Goal: Task Accomplishment & Management: Complete application form

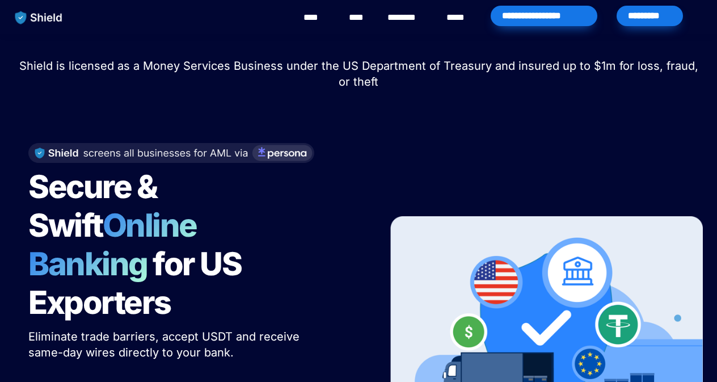
click at [646, 23] on div "*********" at bounding box center [649, 16] width 66 height 20
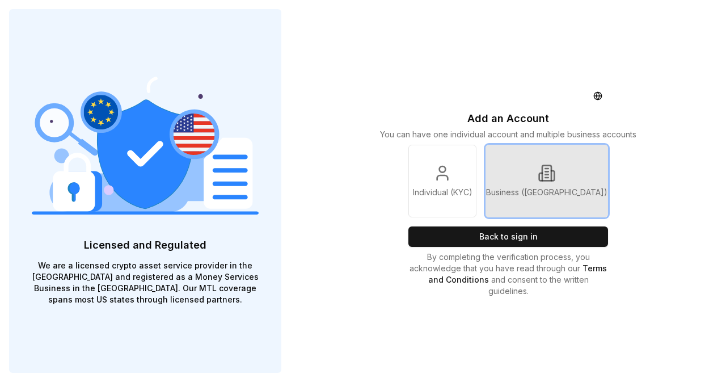
click at [535, 205] on link "Business (KYB)" at bounding box center [546, 181] width 122 height 73
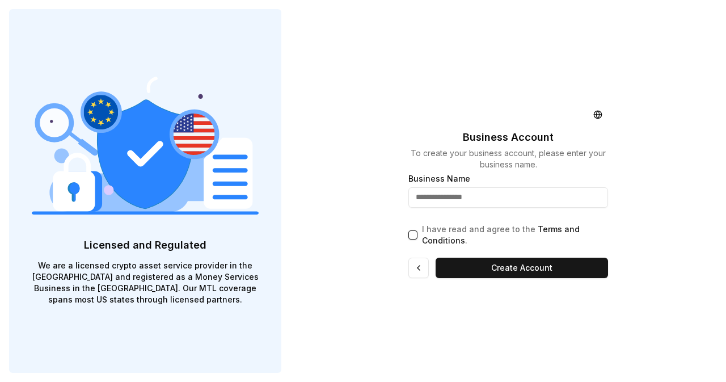
click at [442, 194] on input "text" at bounding box center [508, 197] width 200 height 20
type input "**********"
click at [418, 229] on div "I have read and agree to the Terms and Conditions ." at bounding box center [508, 232] width 200 height 27
click at [415, 232] on button "I have read and agree to the Terms and Conditions ." at bounding box center [412, 234] width 9 height 9
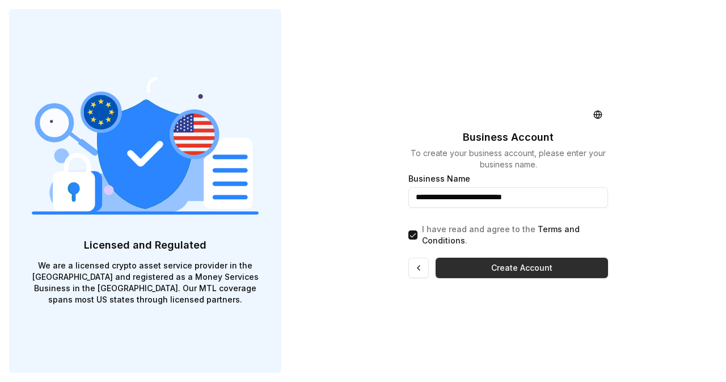
click at [484, 276] on button "Create Account" at bounding box center [521, 267] width 172 height 20
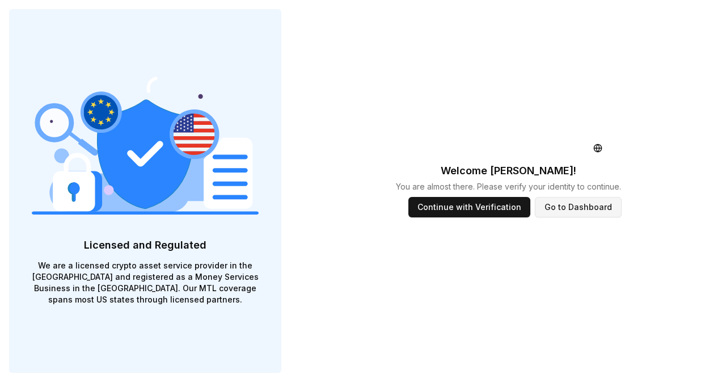
click at [564, 203] on button "Go to Dashboard" at bounding box center [578, 207] width 87 height 20
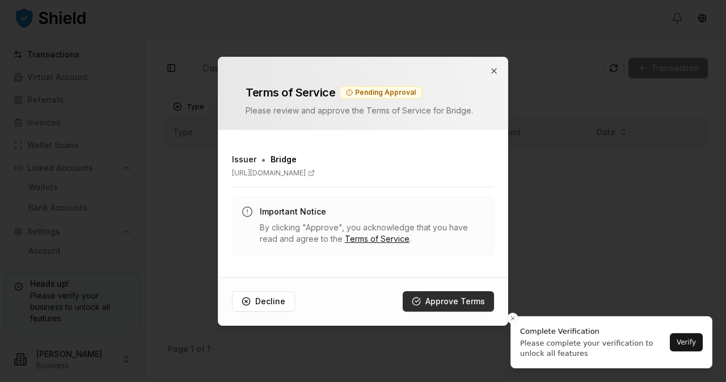
click at [463, 304] on button "Approve Terms" at bounding box center [448, 301] width 91 height 20
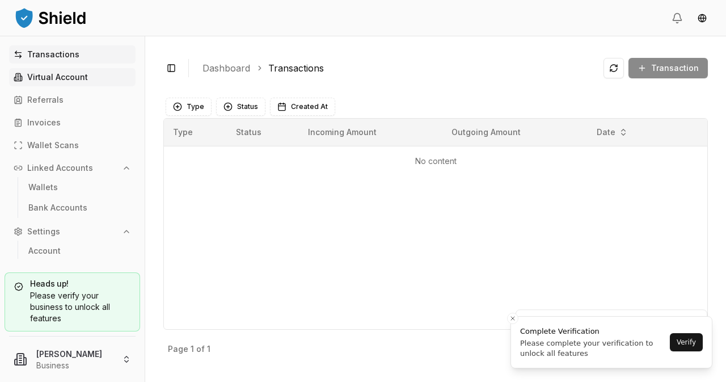
click at [69, 79] on p "Virtual Account" at bounding box center [57, 77] width 61 height 8
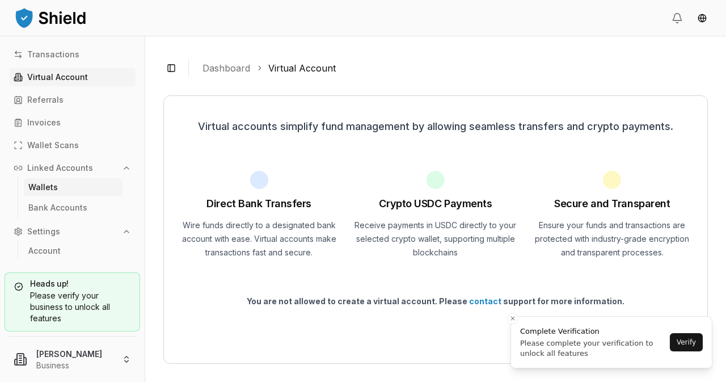
scroll to position [43, 0]
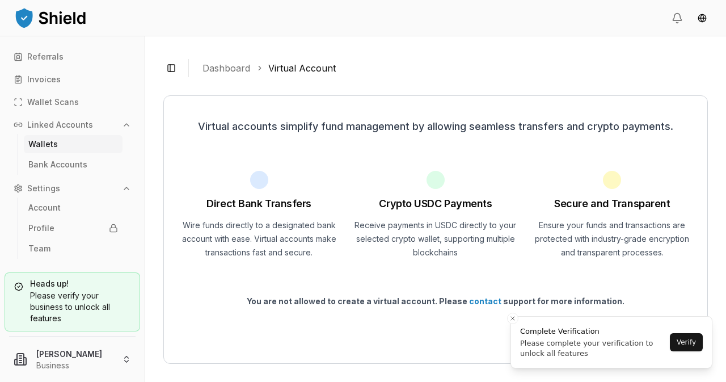
click at [67, 147] on link "Wallets" at bounding box center [73, 144] width 99 height 18
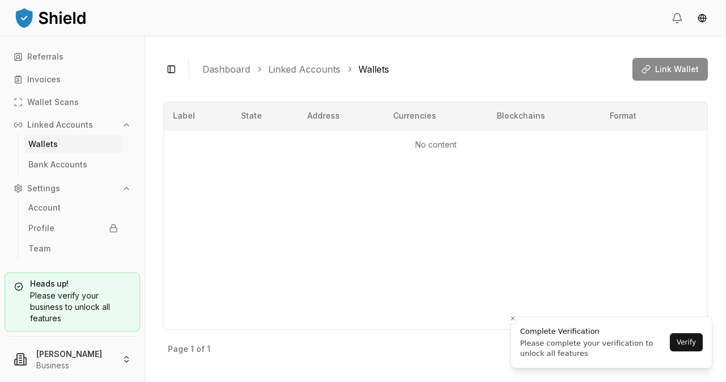
click at [658, 66] on div "Link Wallet" at bounding box center [669, 69] width 75 height 23
click at [62, 151] on link "Wallets" at bounding box center [73, 144] width 99 height 18
click at [49, 148] on p "Wallets" at bounding box center [42, 144] width 29 height 8
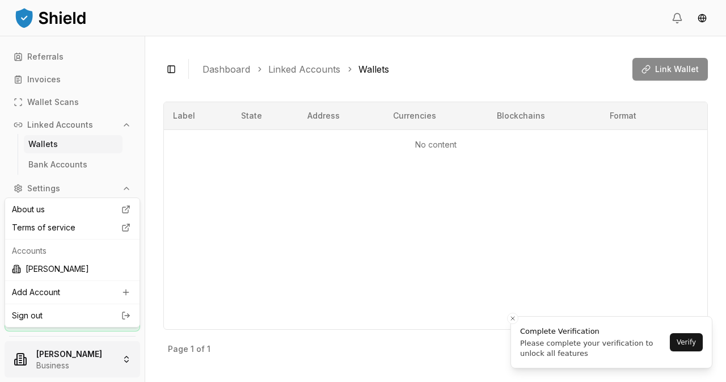
click at [74, 349] on html "Transactions Virtual Account Referrals Invoices Wallet Scans Linked Accounts Wa…" at bounding box center [363, 191] width 726 height 382
click at [67, 301] on div "Add Account" at bounding box center [72, 292] width 130 height 18
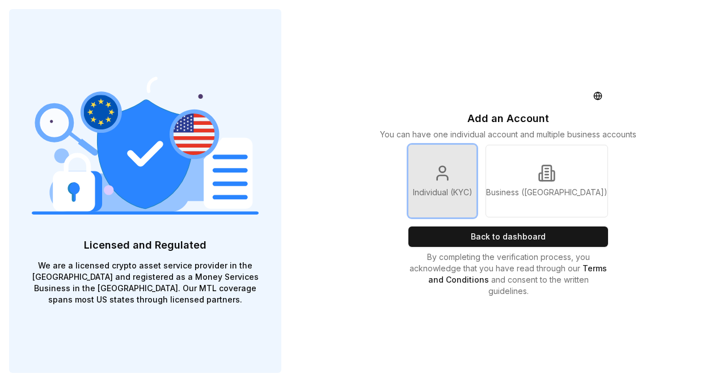
click at [444, 181] on link "Individual (KYC)" at bounding box center [442, 181] width 68 height 73
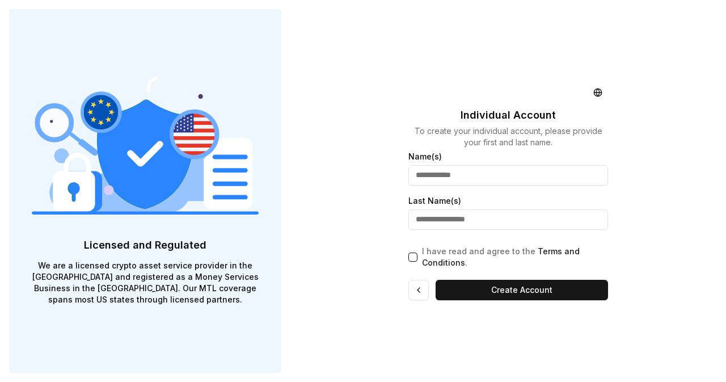
click at [449, 184] on input "text" at bounding box center [508, 175] width 200 height 20
type input "**********"
click at [498, 218] on input "text" at bounding box center [508, 219] width 200 height 20
type input "********"
click at [416, 260] on button "I have read and agree to the Terms and Conditions ." at bounding box center [412, 256] width 9 height 9
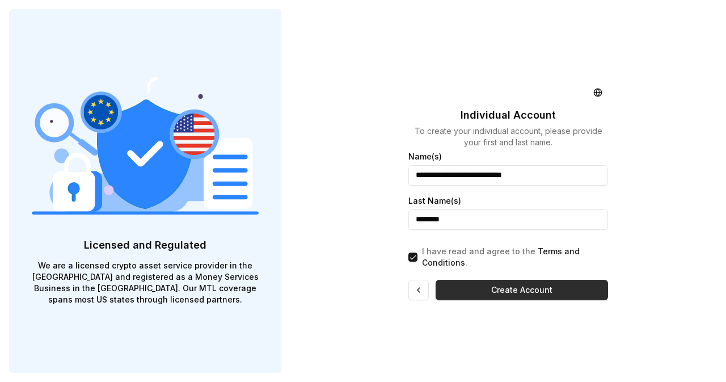
click at [471, 289] on button "Create Account" at bounding box center [521, 290] width 172 height 20
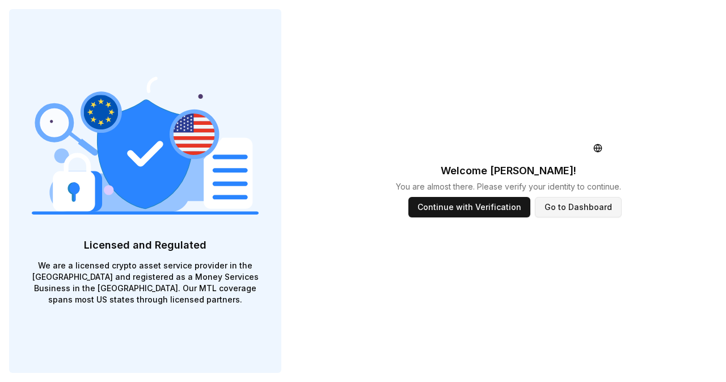
click at [564, 208] on button "Go to Dashboard" at bounding box center [578, 207] width 87 height 20
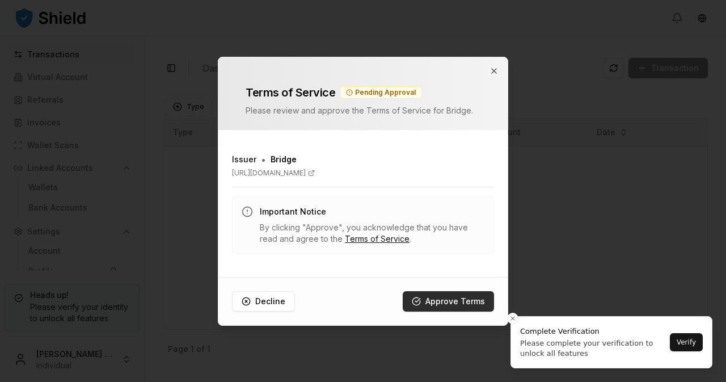
click at [436, 296] on button "Approve Terms" at bounding box center [448, 301] width 91 height 20
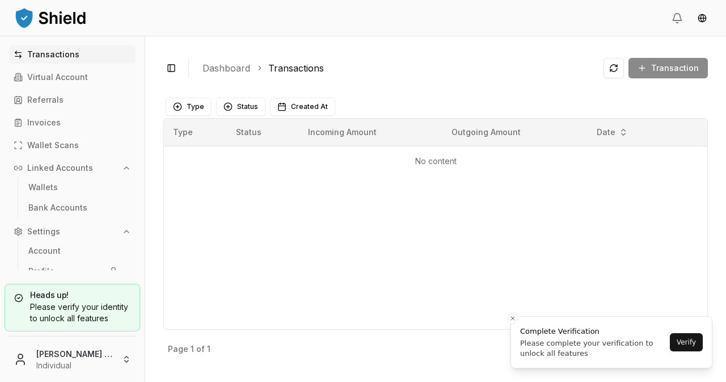
scroll to position [32, 0]
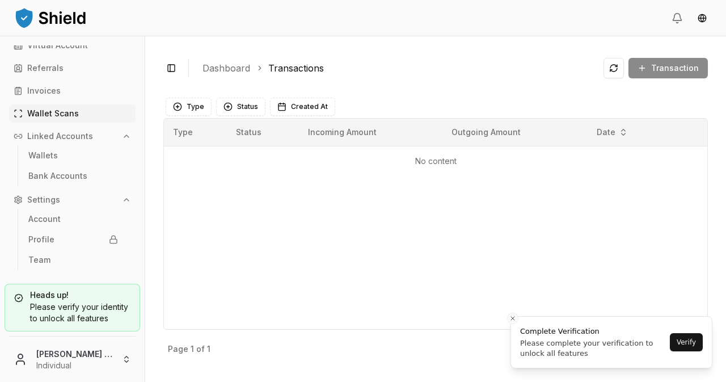
click at [63, 110] on p "Wallet Scans" at bounding box center [53, 113] width 52 height 8
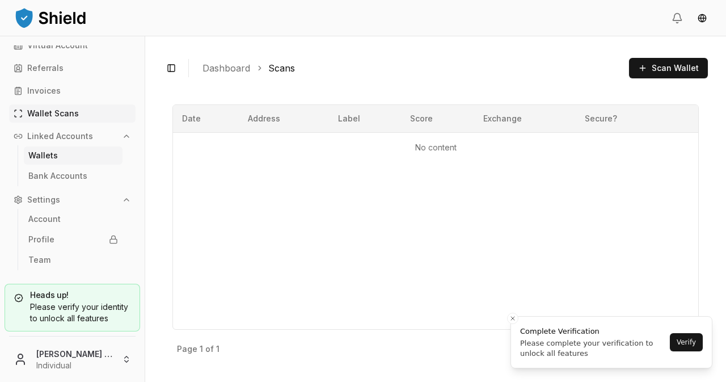
click at [61, 155] on link "Wallets" at bounding box center [73, 155] width 99 height 18
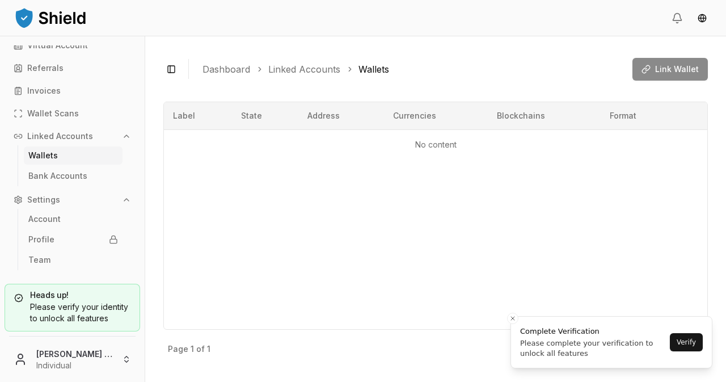
click at [60, 140] on p "Linked Accounts" at bounding box center [60, 136] width 66 height 8
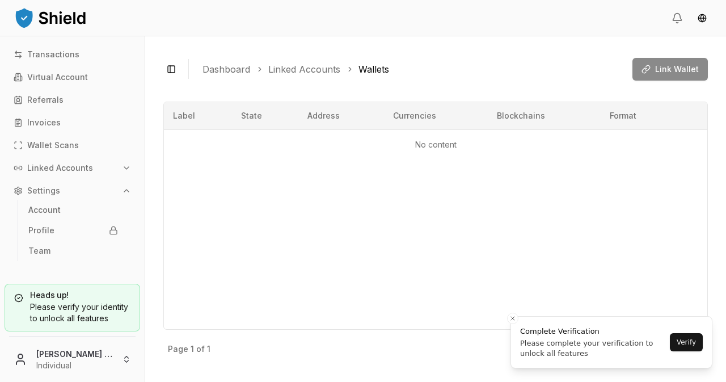
click at [57, 166] on p "Linked Accounts" at bounding box center [60, 168] width 66 height 8
click at [49, 206] on p "Bank Accounts" at bounding box center [57, 208] width 59 height 8
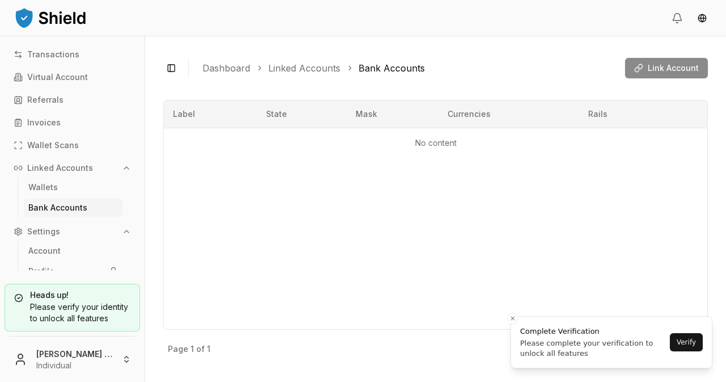
scroll to position [32, 0]
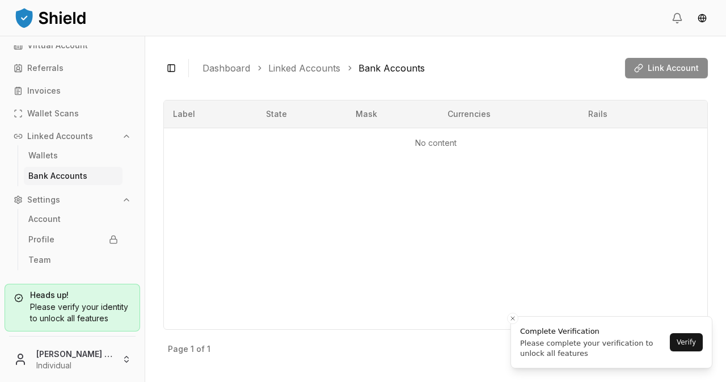
click at [117, 304] on div "Please verify your identity to unlock all features" at bounding box center [72, 312] width 116 height 23
